Goal: Information Seeking & Learning: Learn about a topic

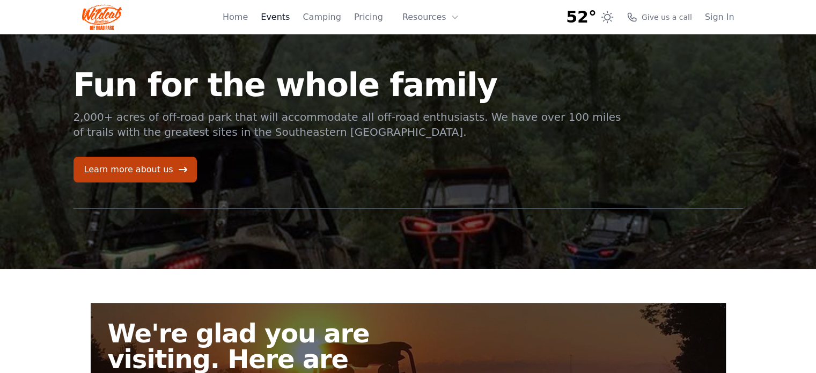
click at [290, 22] on link "Events" at bounding box center [275, 17] width 29 height 13
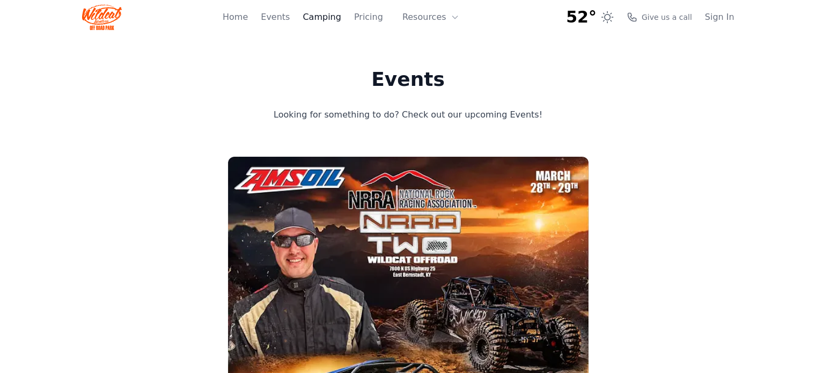
click at [326, 17] on link "Camping" at bounding box center [321, 17] width 38 height 13
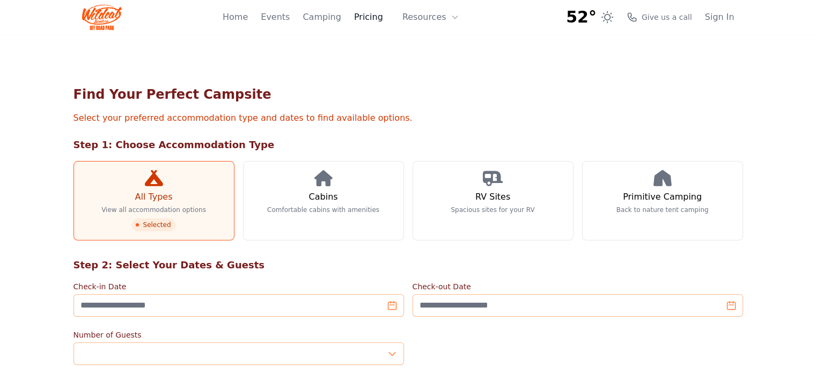
click at [382, 15] on link "Pricing" at bounding box center [368, 17] width 29 height 13
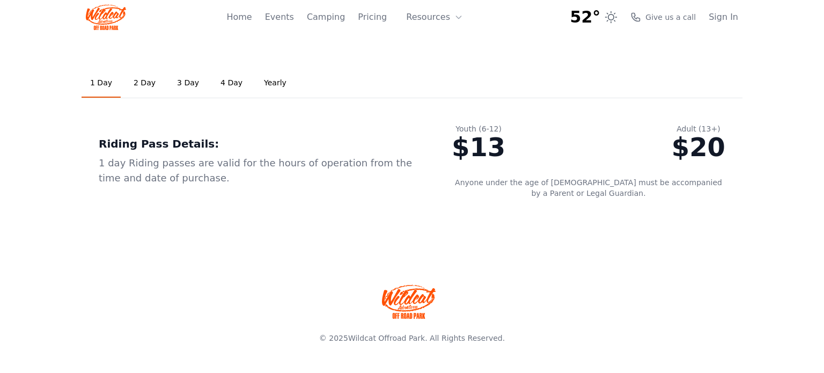
click at [259, 83] on link "Yearly" at bounding box center [275, 83] width 40 height 29
click at [134, 84] on link "2 Day" at bounding box center [144, 83] width 39 height 29
click at [109, 86] on link "1 Day" at bounding box center [101, 83] width 39 height 29
click at [140, 79] on link "2 Day" at bounding box center [144, 83] width 39 height 29
click at [187, 86] on link "3 Day" at bounding box center [187, 83] width 39 height 29
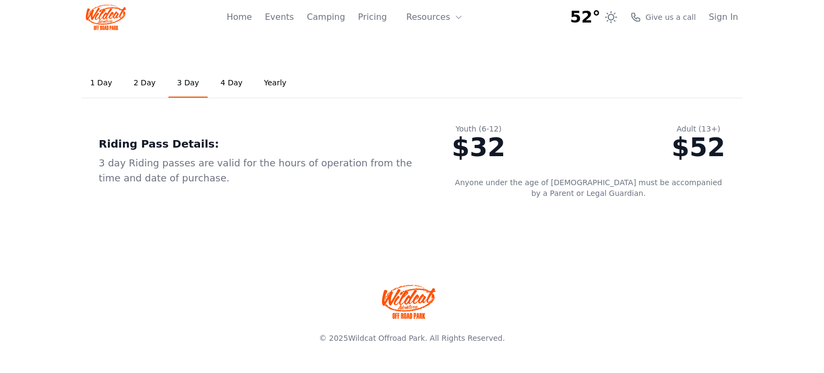
click at [213, 82] on link "4 Day" at bounding box center [231, 83] width 39 height 29
click at [189, 80] on link "3 Day" at bounding box center [187, 83] width 39 height 29
click at [153, 83] on link "2 Day" at bounding box center [144, 83] width 39 height 29
click at [180, 79] on link "3 Day" at bounding box center [187, 83] width 39 height 29
click at [257, 83] on link "Yearly" at bounding box center [275, 83] width 40 height 29
